Goal: Task Accomplishment & Management: Use online tool/utility

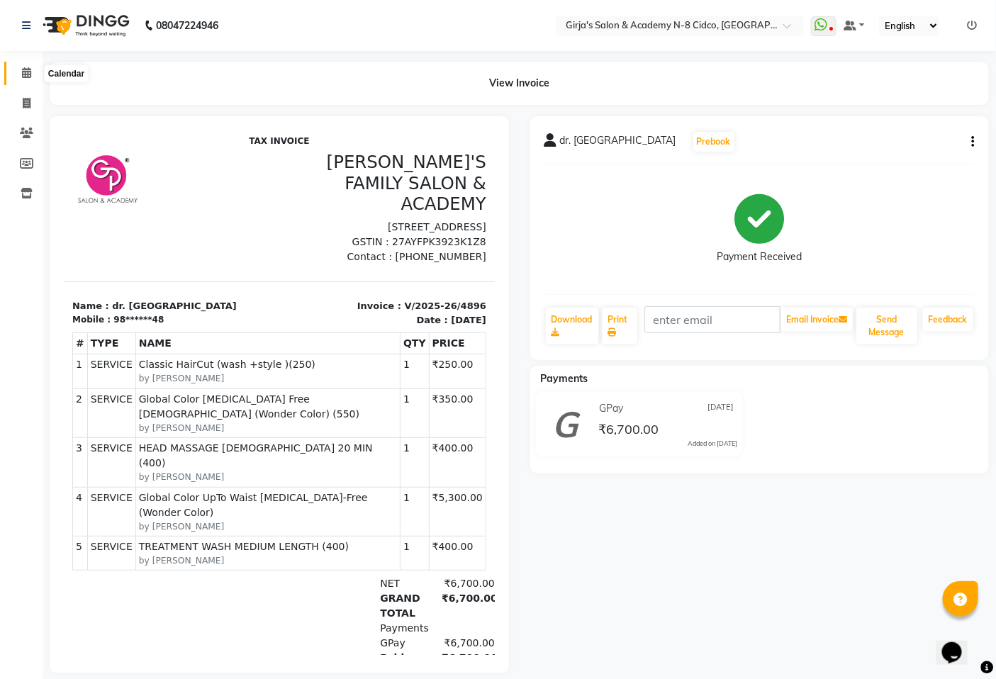
click at [24, 78] on icon at bounding box center [26, 72] width 9 height 11
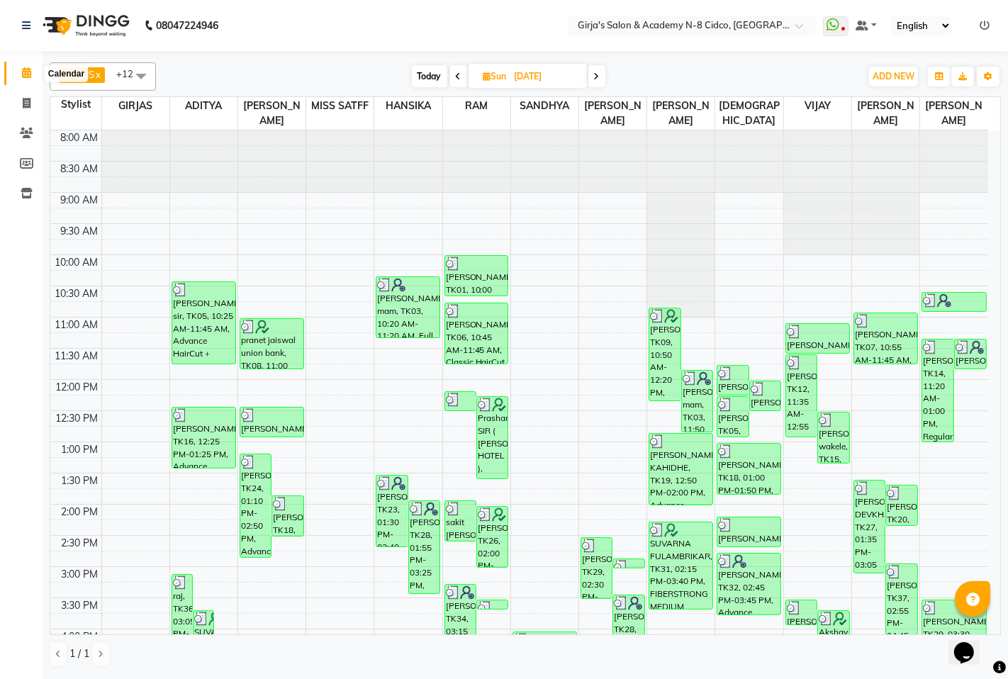
click at [25, 78] on icon at bounding box center [26, 72] width 9 height 11
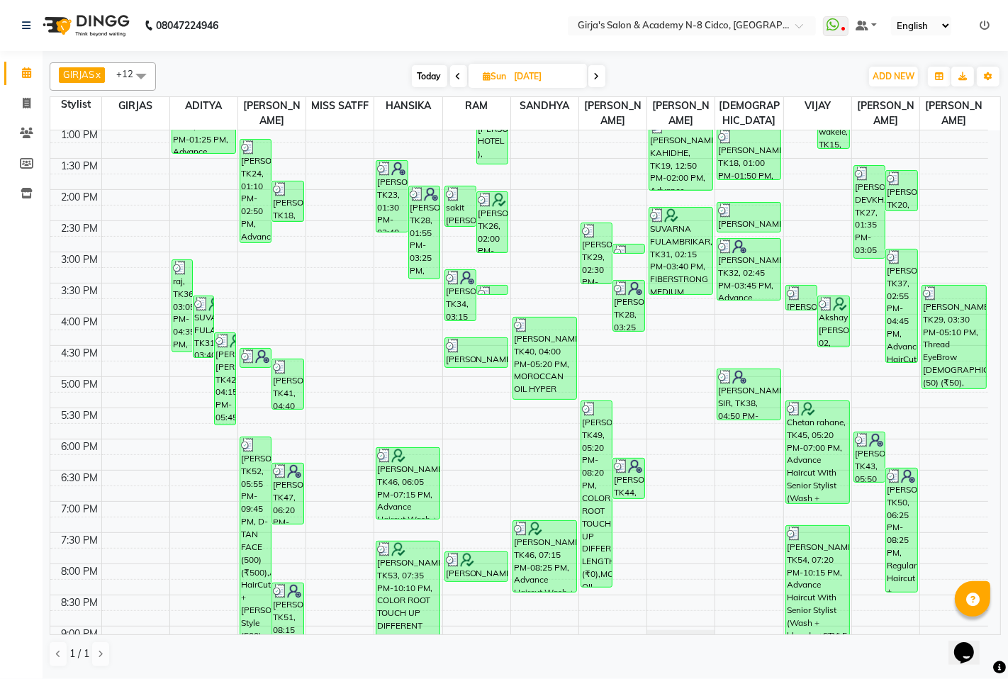
scroll to position [435, 0]
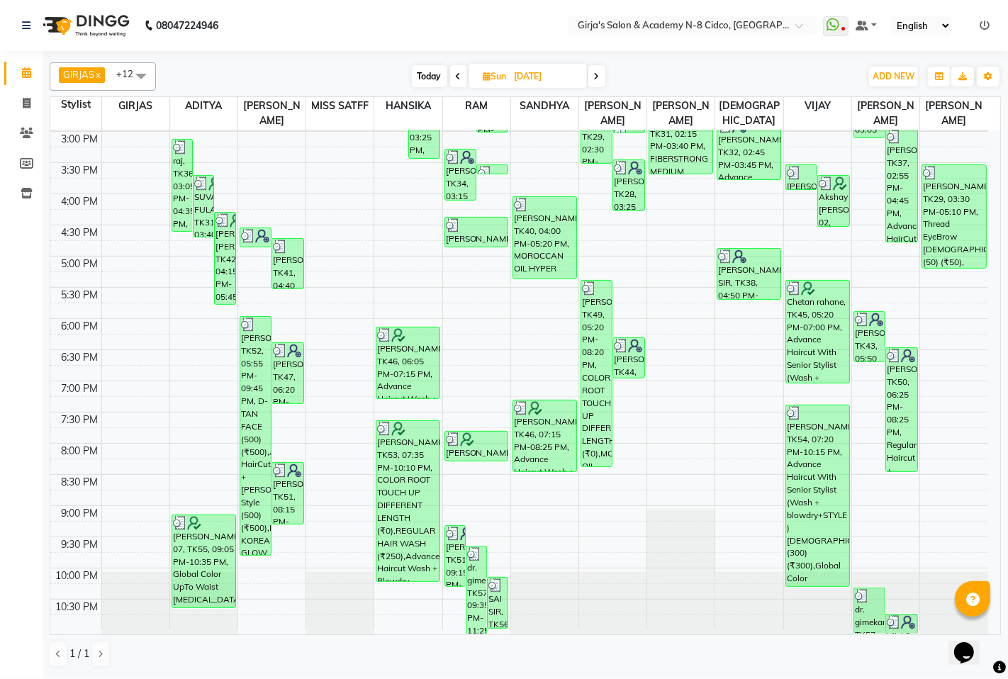
click at [596, 77] on icon at bounding box center [597, 76] width 6 height 9
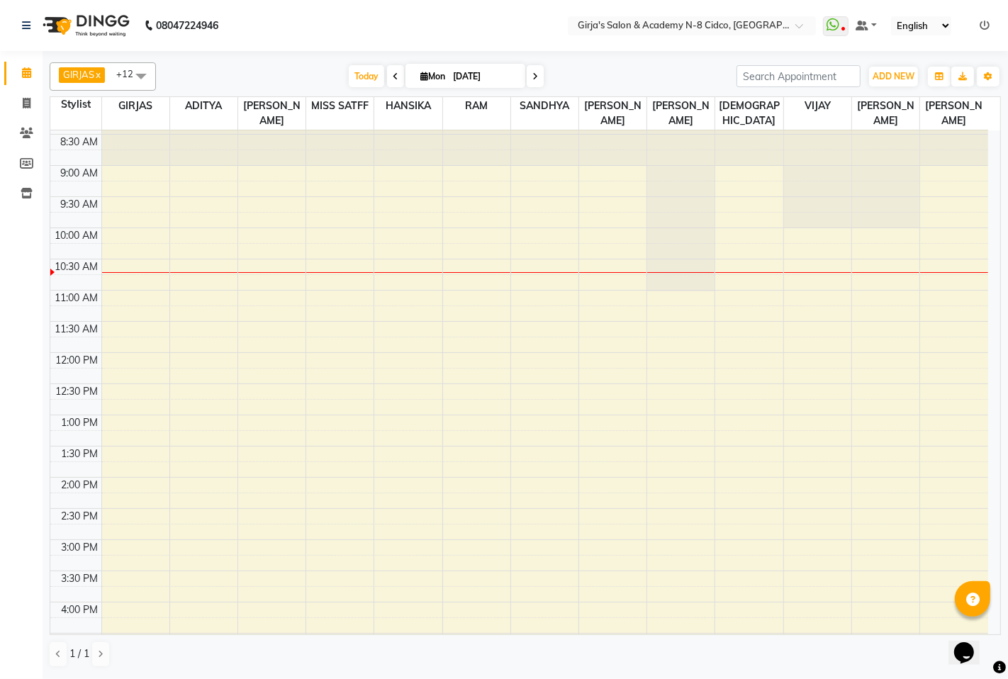
scroll to position [0, 0]
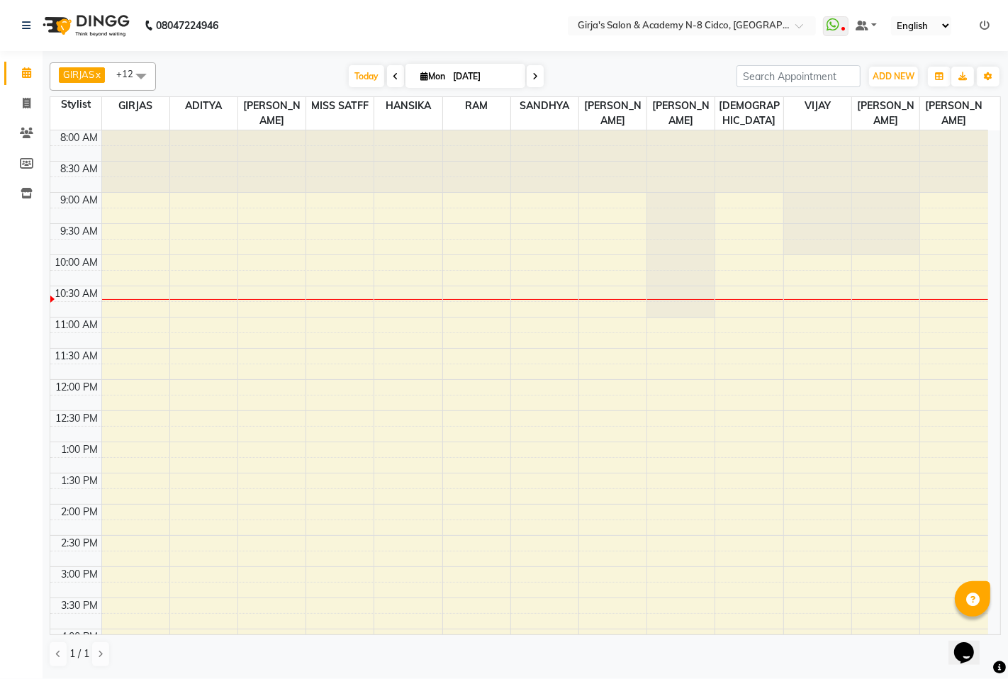
click at [534, 74] on icon at bounding box center [535, 76] width 6 height 9
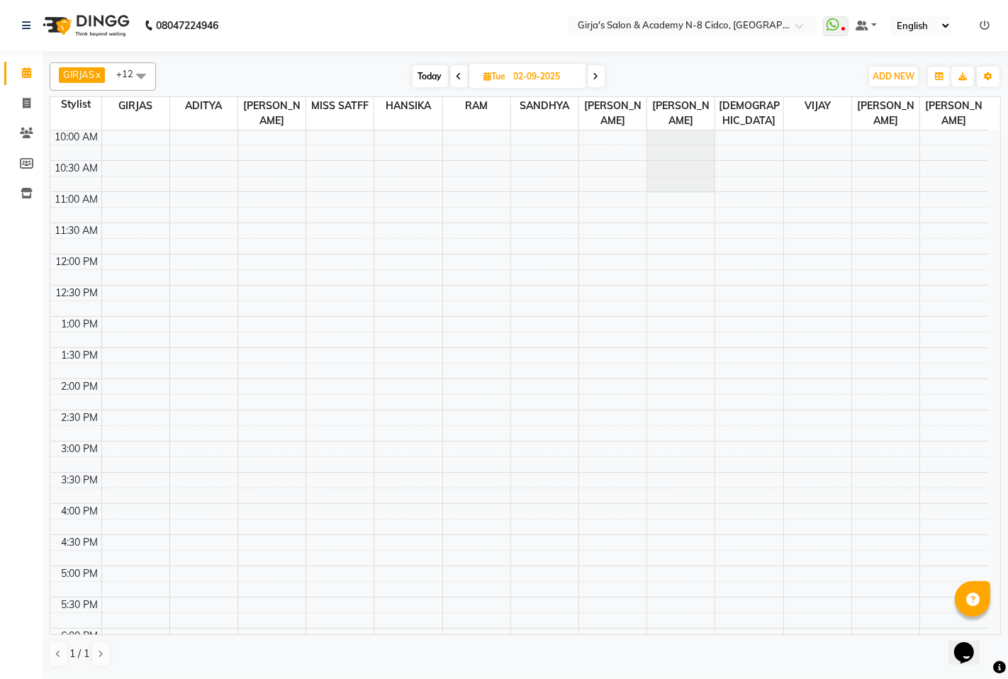
click at [458, 75] on icon at bounding box center [459, 76] width 6 height 9
type input "[DATE]"
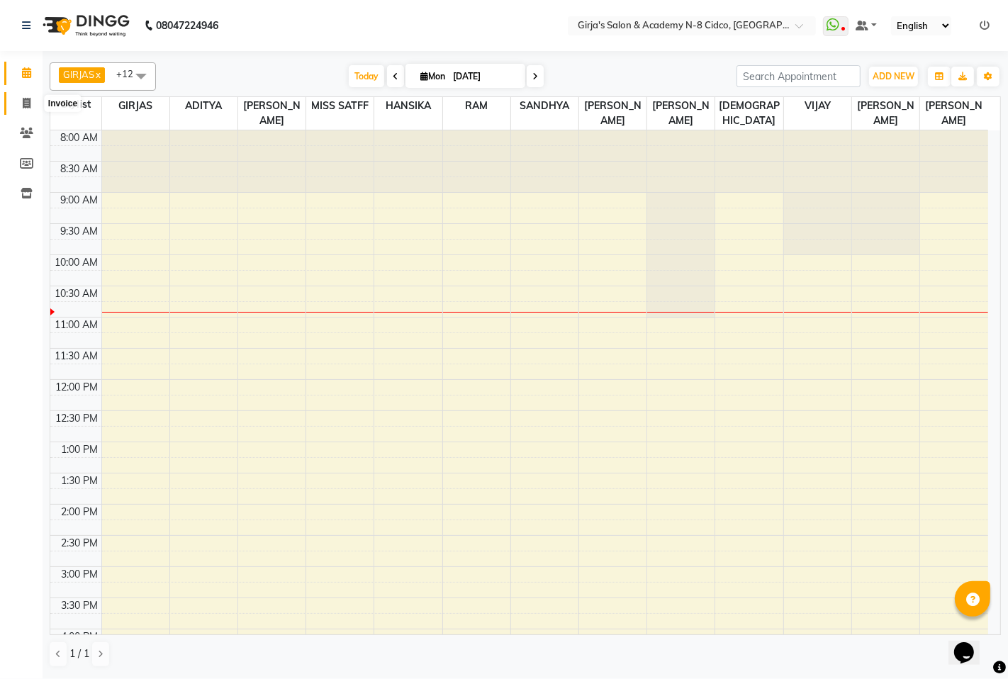
click at [18, 101] on span at bounding box center [26, 104] width 25 height 16
select select "service"
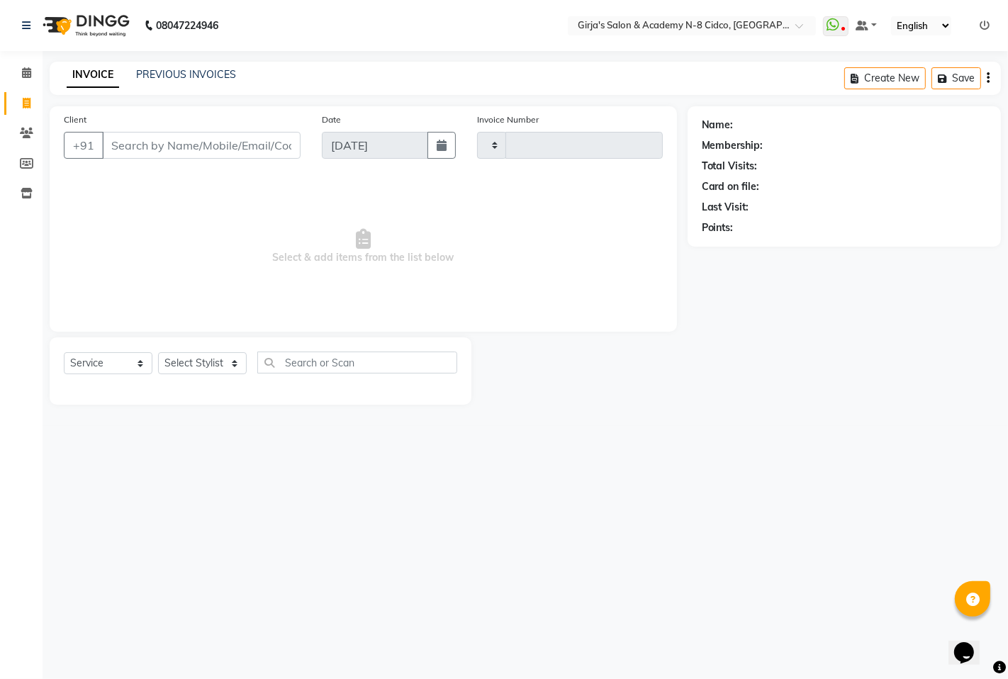
type input "4898"
select select "66"
click at [135, 135] on input "Client" at bounding box center [201, 145] width 198 height 27
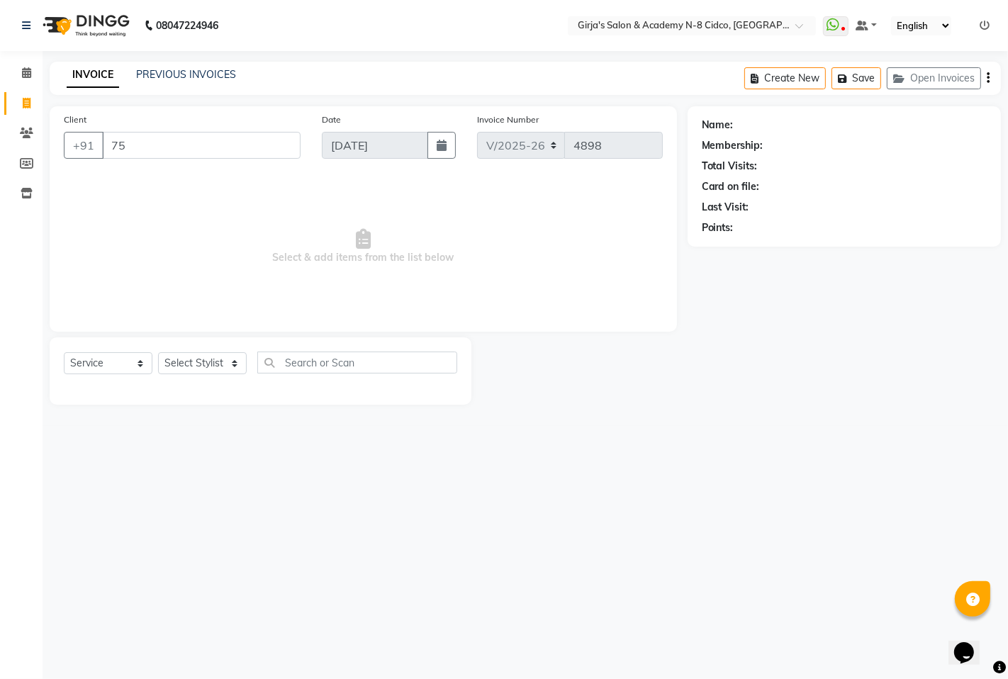
type input "758"
select select "66554"
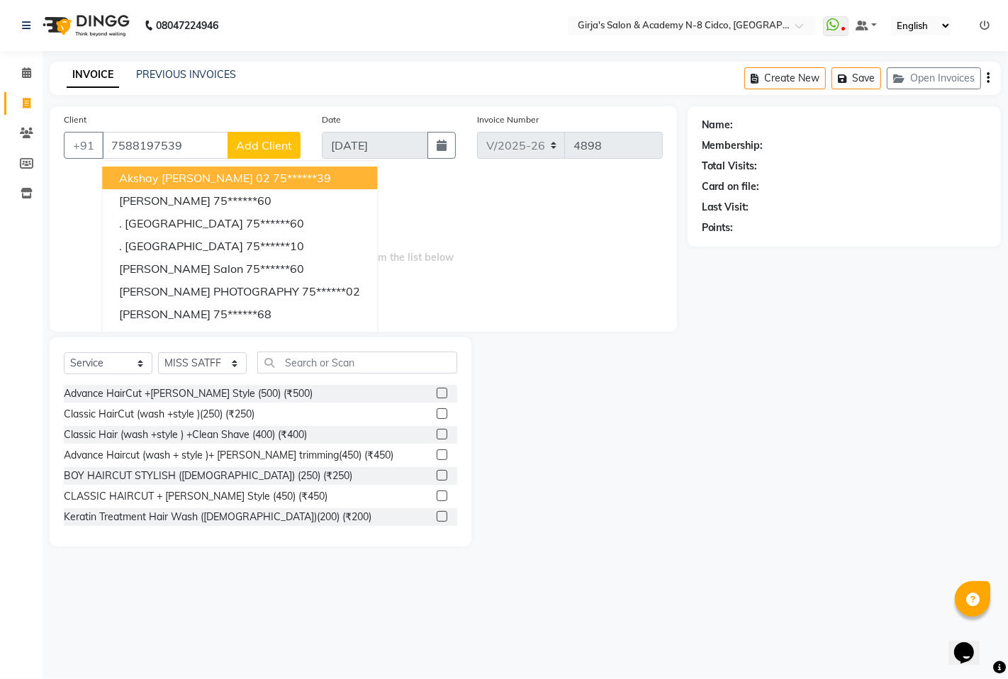
type input "7588197539"
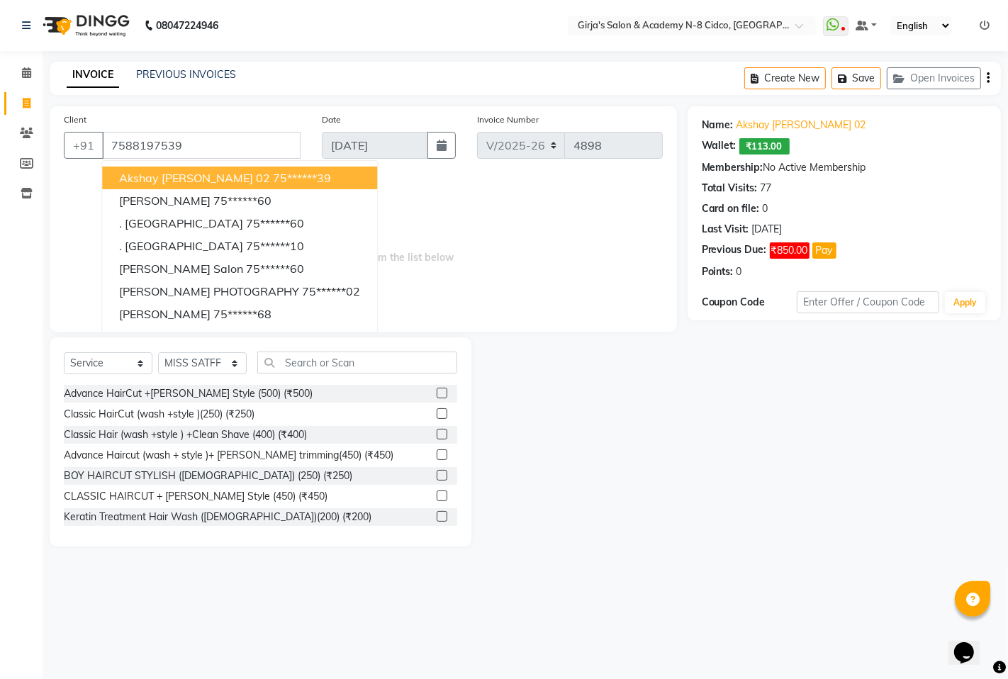
drag, startPoint x: 596, startPoint y: 323, endPoint x: 748, endPoint y: 193, distance: 200.0
click at [598, 321] on div "Client [PHONE_NUMBER] Akshay [PERSON_NAME] 02 75******39 [PERSON_NAME] 75******…" at bounding box center [363, 218] width 627 height 225
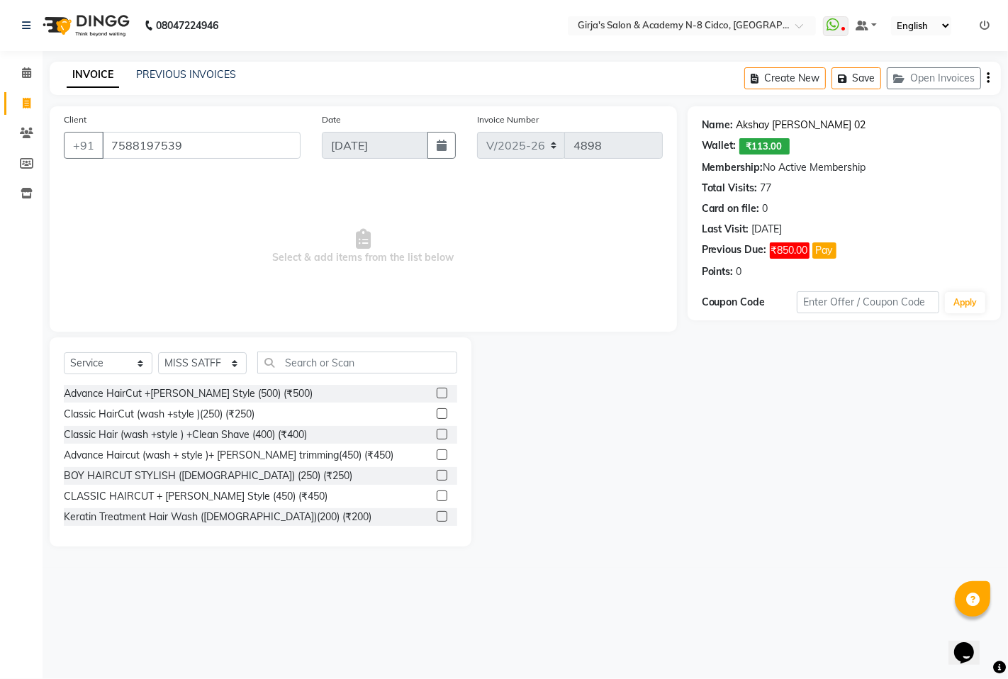
click at [775, 131] on link "Akshay [PERSON_NAME] 02" at bounding box center [801, 125] width 130 height 15
drag, startPoint x: 217, startPoint y: 357, endPoint x: 223, endPoint y: 352, distance: 7.5
click at [220, 356] on select "Select Stylist ADITYA [PERSON_NAME] BEAUTY M GIRJAS [PERSON_NAME] MISS [PERSON_…" at bounding box center [202, 363] width 89 height 22
select select "28785"
click at [158, 353] on select "Select Stylist ADITYA [PERSON_NAME] BEAUTY M GIRJAS [PERSON_NAME] MISS [PERSON_…" at bounding box center [202, 363] width 89 height 22
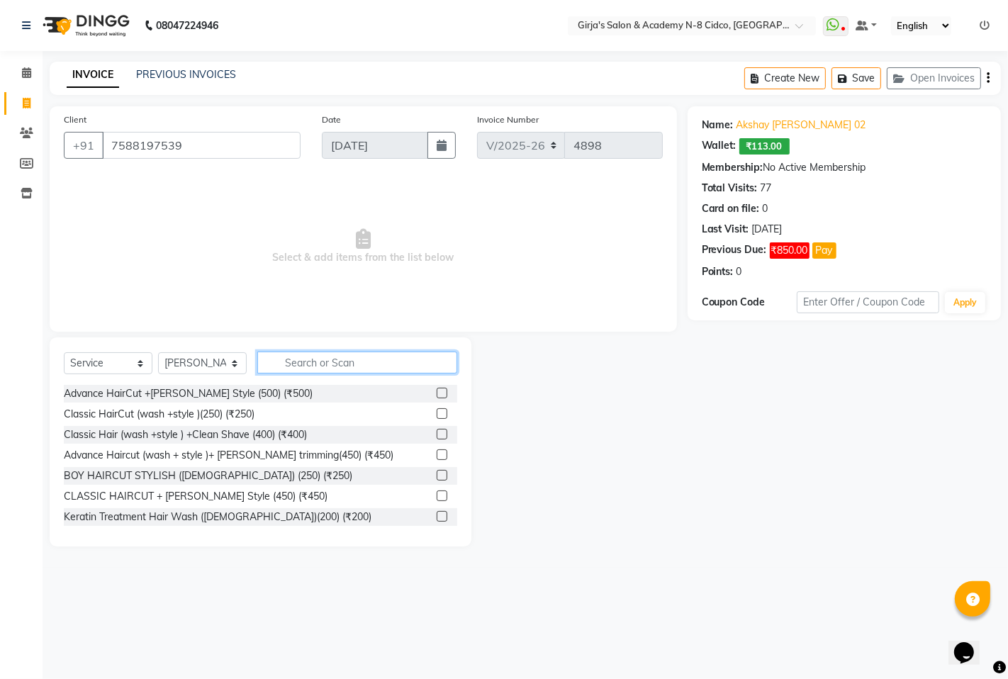
click at [337, 364] on input "text" at bounding box center [357, 363] width 200 height 22
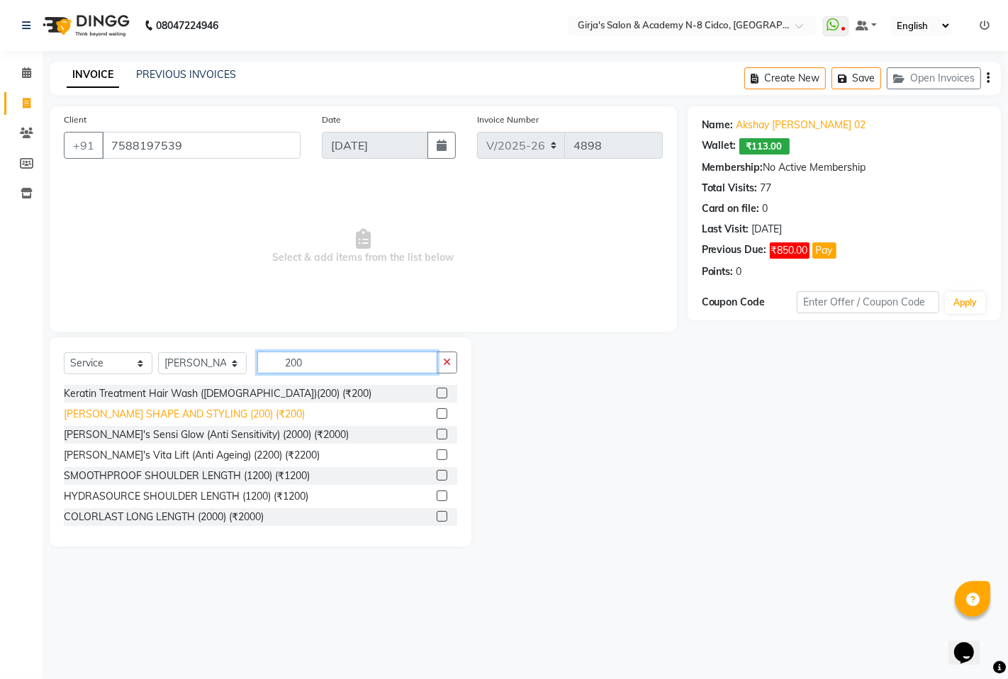
type input "200"
click at [252, 414] on div "[PERSON_NAME] SHAPE AND STYLING (200) (₹200)" at bounding box center [184, 414] width 241 height 15
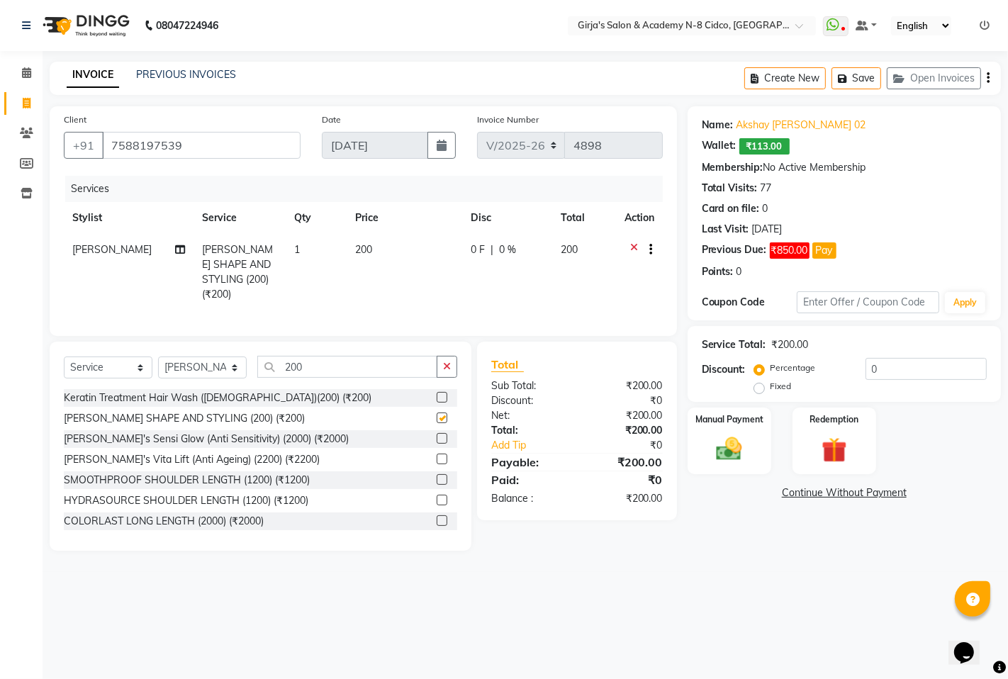
checkbox input "false"
click at [748, 126] on link "Akshay [PERSON_NAME] 02" at bounding box center [801, 125] width 130 height 15
click at [945, 147] on div "Wallet: ₹113.00" at bounding box center [844, 146] width 285 height 16
click at [738, 436] on img at bounding box center [728, 449] width 43 height 30
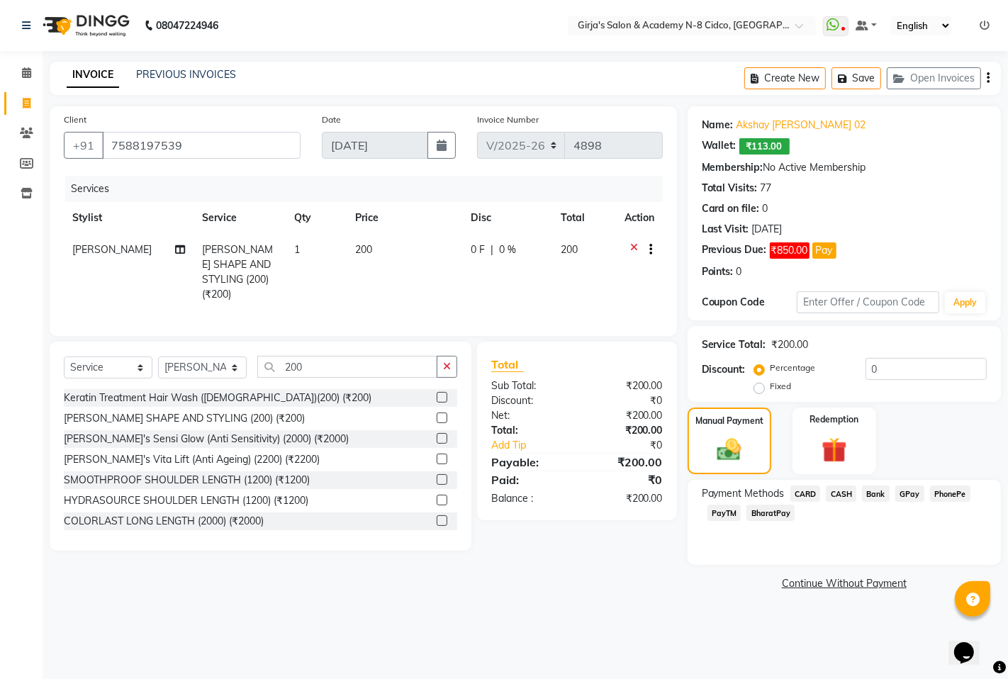
click at [909, 492] on span "GPay" at bounding box center [909, 494] width 29 height 16
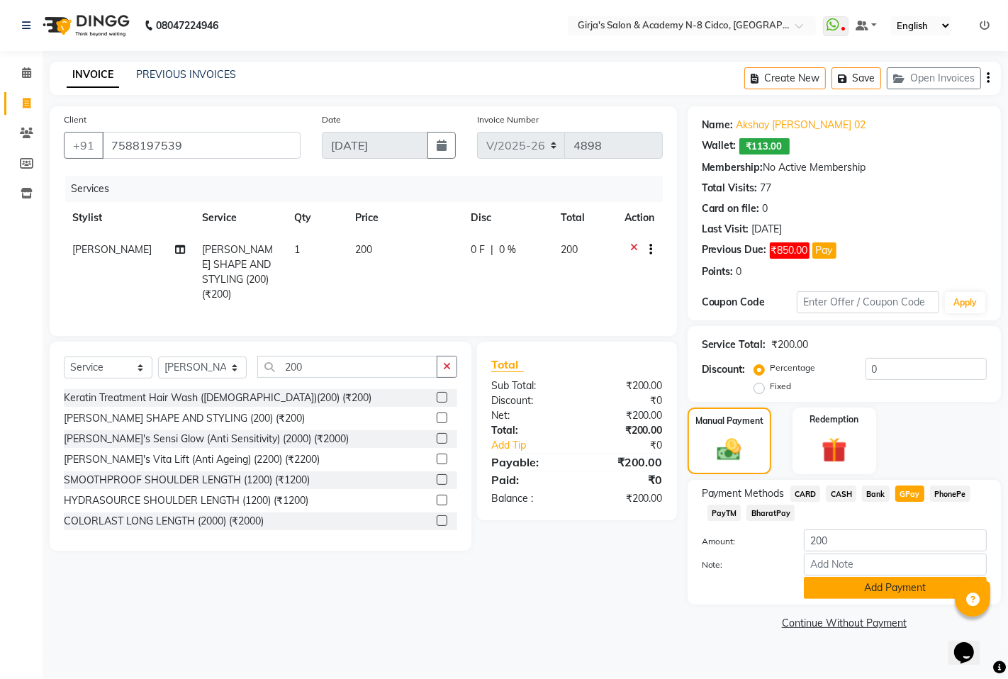
click at [853, 595] on button "Add Payment" at bounding box center [895, 588] width 183 height 22
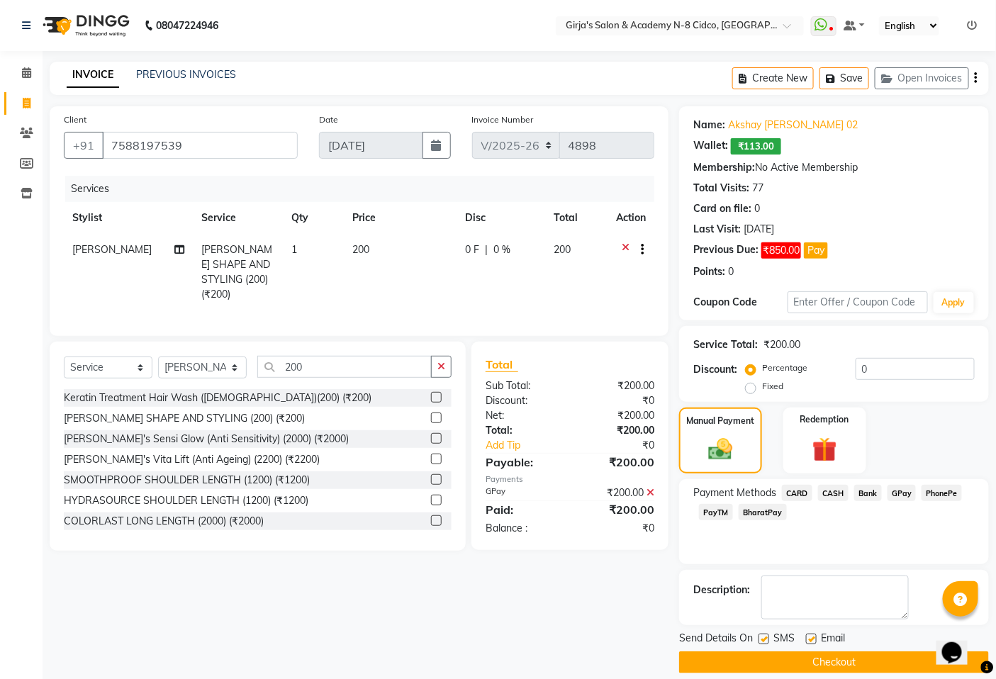
click at [867, 666] on button "Checkout" at bounding box center [834, 662] width 310 height 22
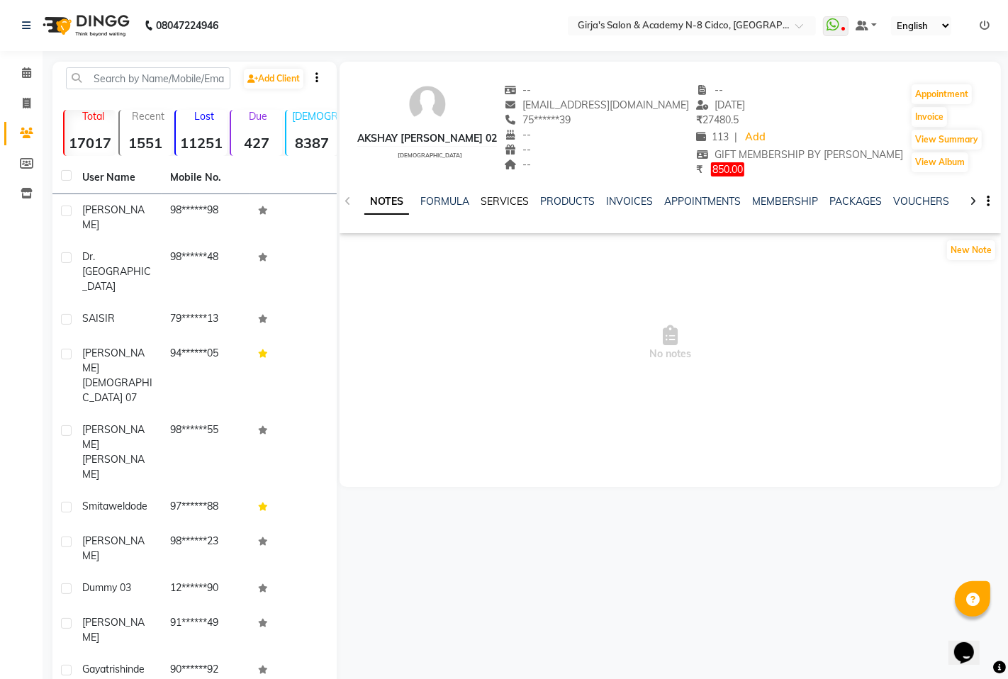
click at [493, 197] on link "SERVICES" at bounding box center [505, 201] width 48 height 13
